Goal: Find specific page/section: Find specific page/section

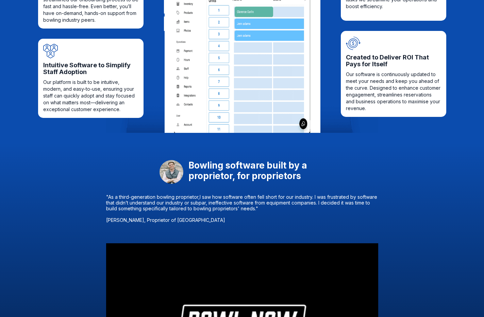
scroll to position [299, 0]
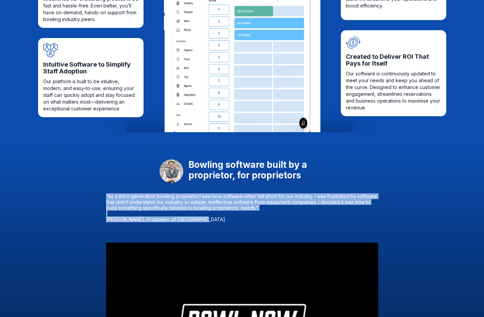
drag, startPoint x: 221, startPoint y: 219, endPoint x: 125, endPoint y: 170, distance: 107.1
click at [125, 170] on div "Bowling software built by a proprietor, for proprietors "As a third-generation …" at bounding box center [242, 285] width 484 height 287
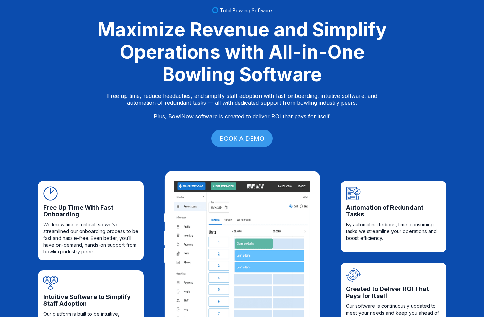
scroll to position [0, 0]
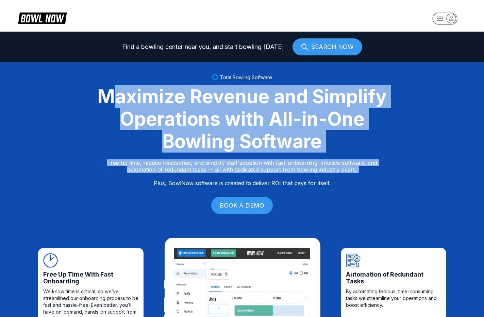
drag, startPoint x: 113, startPoint y: 106, endPoint x: 307, endPoint y: 202, distance: 215.8
click at [306, 202] on div "Total Bowling Software Maximize Revenue and Simplify Operations with All-in-One…" at bounding box center [242, 144] width 484 height 165
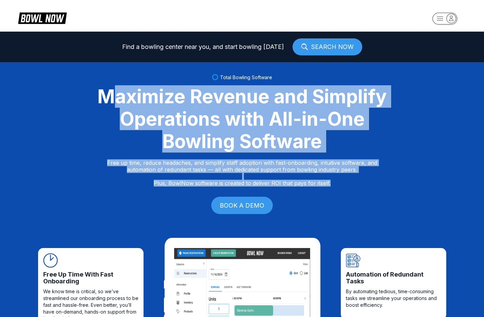
click at [313, 48] on link "SEARCH NOW" at bounding box center [327, 46] width 70 height 17
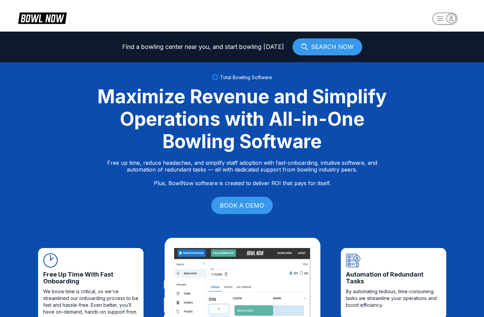
scroll to position [6, 0]
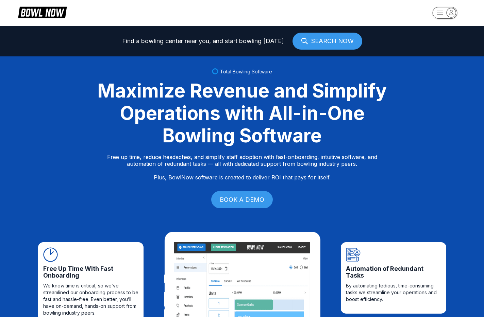
click at [250, 198] on link "BOOK A DEMO" at bounding box center [242, 199] width 62 height 17
